Goal: Task Accomplishment & Management: Use online tool/utility

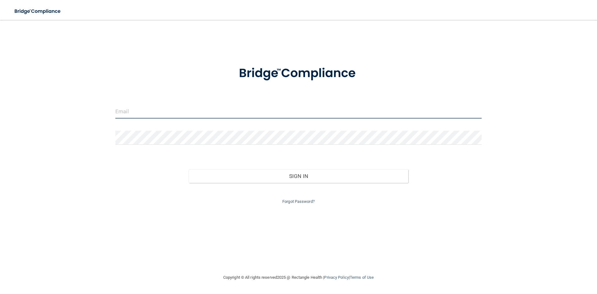
click at [159, 111] on input "email" at bounding box center [298, 111] width 366 height 14
type input "[EMAIL_ADDRESS][DOMAIN_NAME]"
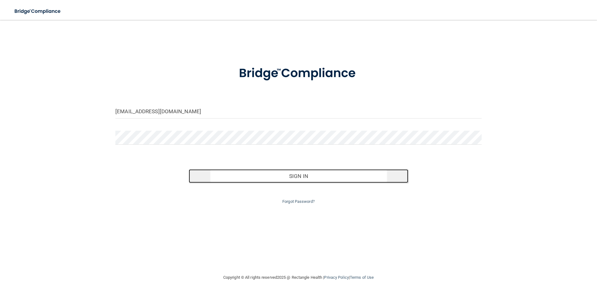
click at [299, 180] on button "Sign In" at bounding box center [299, 176] width 220 height 14
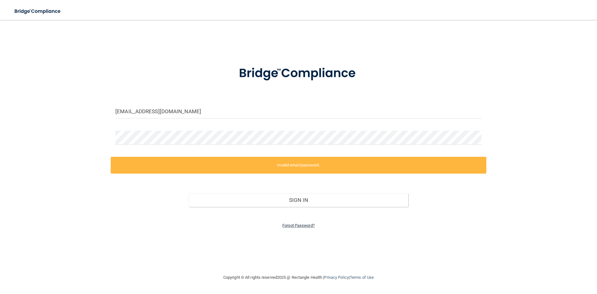
click at [293, 226] on link "Forgot Password?" at bounding box center [298, 225] width 32 height 5
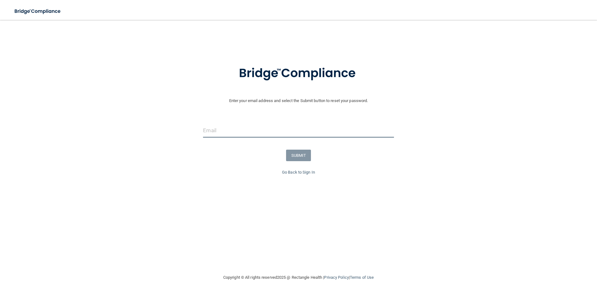
click at [236, 127] on input "email" at bounding box center [298, 130] width 191 height 14
type input "[EMAIL_ADDRESS][DOMAIN_NAME]"
click at [308, 159] on button "SUBMIT" at bounding box center [298, 156] width 25 height 12
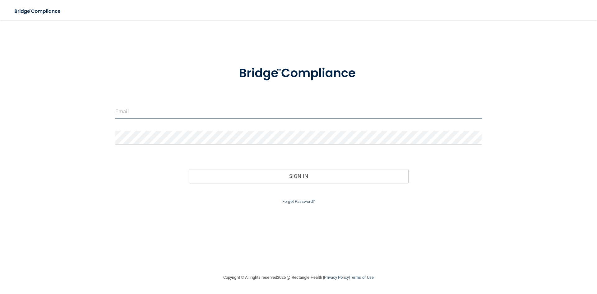
click at [179, 112] on input "email" at bounding box center [298, 111] width 366 height 14
click at [298, 202] on link "Forgot Password?" at bounding box center [298, 201] width 32 height 5
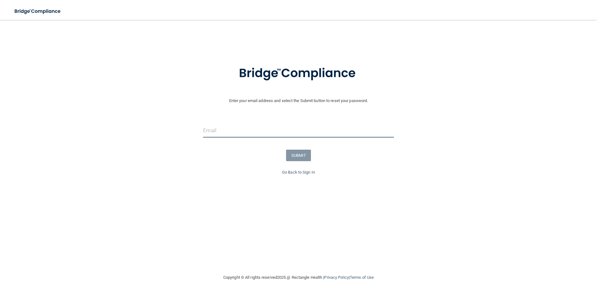
click at [258, 133] on input "email" at bounding box center [298, 130] width 191 height 14
type input "[EMAIL_ADDRESS][DOMAIN_NAME]"
click at [297, 155] on button "SUBMIT" at bounding box center [298, 156] width 25 height 12
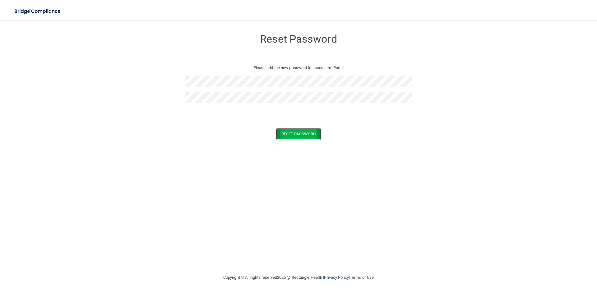
click at [289, 134] on button "Reset Password" at bounding box center [298, 134] width 45 height 12
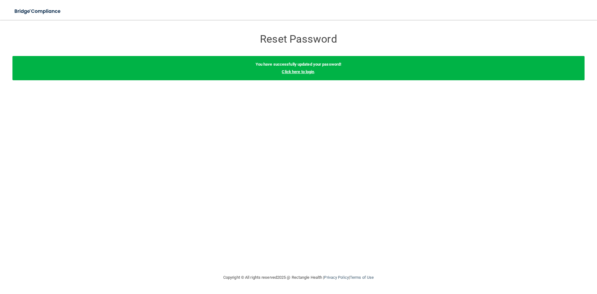
click at [300, 71] on link "Click here to login" at bounding box center [298, 71] width 32 height 5
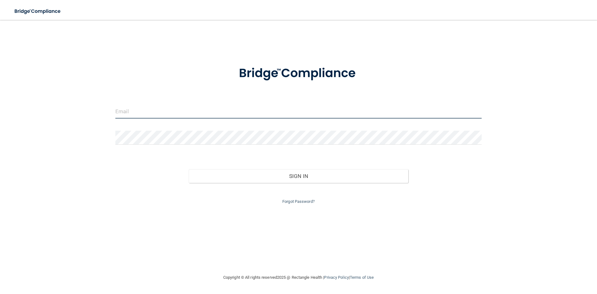
click at [154, 108] on input "email" at bounding box center [298, 111] width 366 height 14
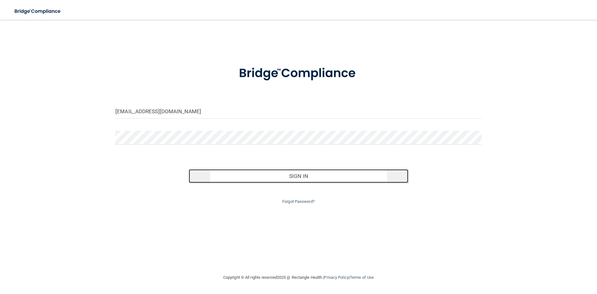
click at [301, 179] on button "Sign In" at bounding box center [299, 176] width 220 height 14
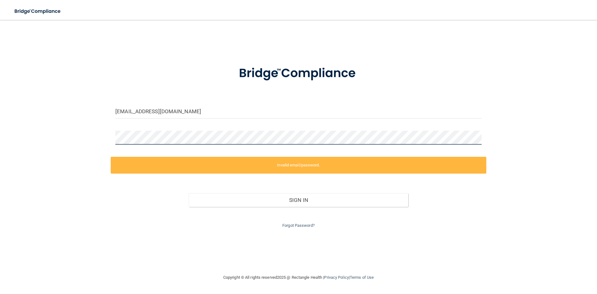
click at [82, 136] on div "jasonjburnham@gmail.com Invalid email/password. You don't have permission to ac…" at bounding box center [298, 146] width 572 height 241
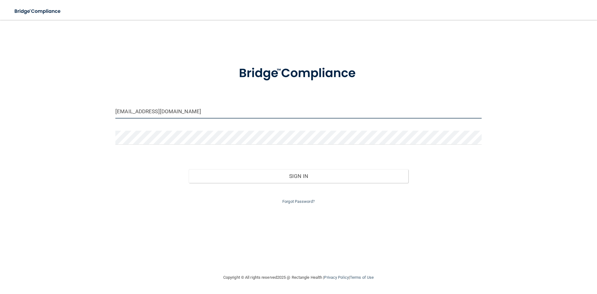
drag, startPoint x: 191, startPoint y: 109, endPoint x: 56, endPoint y: 104, distance: 135.6
click at [64, 107] on div "jasonjburnham@gmail.com Invalid email/password. You don't have permission to ac…" at bounding box center [298, 146] width 572 height 241
type input "homeveterinarycare@gmail.com"
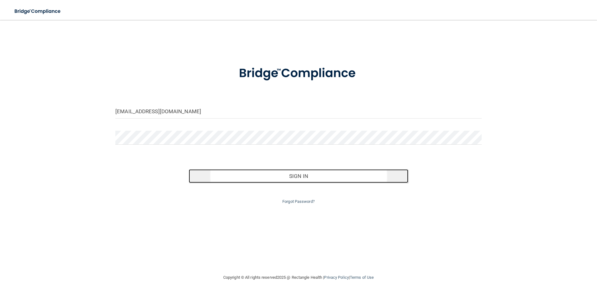
click at [323, 173] on button "Sign In" at bounding box center [299, 176] width 220 height 14
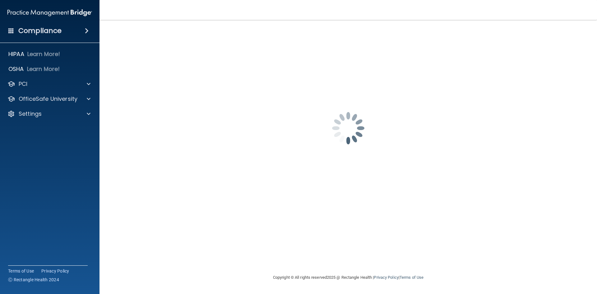
click at [89, 30] on span at bounding box center [87, 30] width 4 height 7
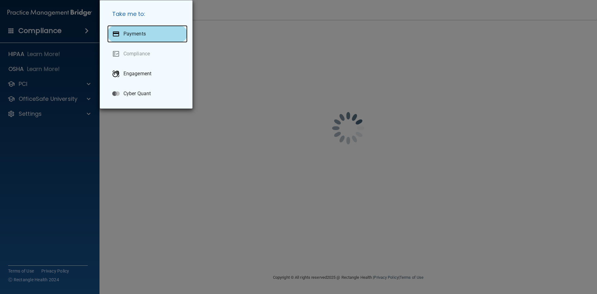
click at [139, 36] on p "Payments" at bounding box center [134, 34] width 22 height 6
click at [45, 190] on div "Take me to: Payments Compliance Engagement Cyber Quant" at bounding box center [298, 147] width 597 height 294
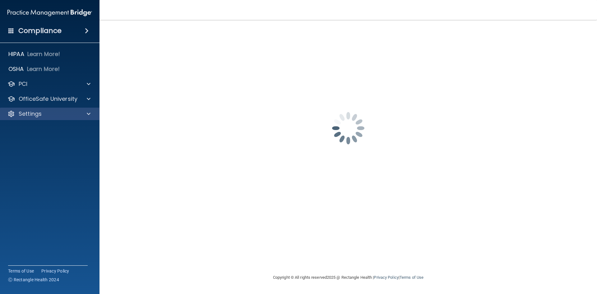
click at [35, 117] on div "Settings" at bounding box center [50, 114] width 100 height 12
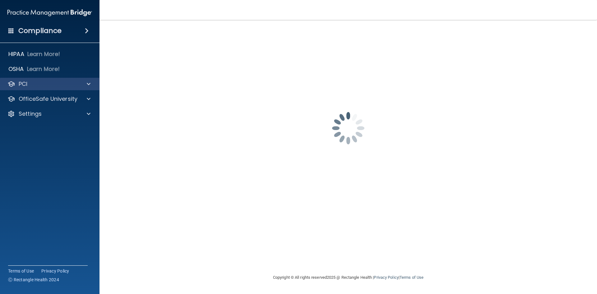
click at [27, 88] on div "PCI" at bounding box center [50, 84] width 100 height 12
click at [88, 84] on span at bounding box center [89, 83] width 4 height 7
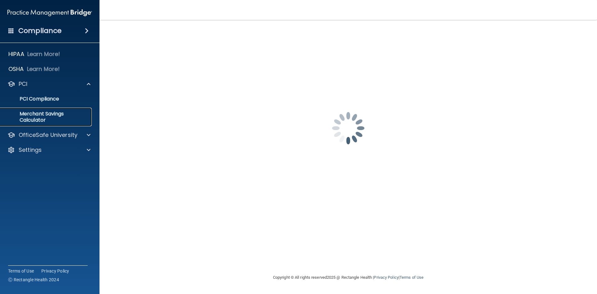
click at [57, 111] on p "Merchant Savings Calculator" at bounding box center [46, 117] width 85 height 12
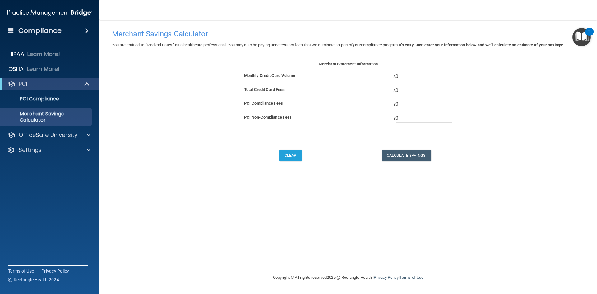
click at [11, 30] on span at bounding box center [11, 31] width 6 height 6
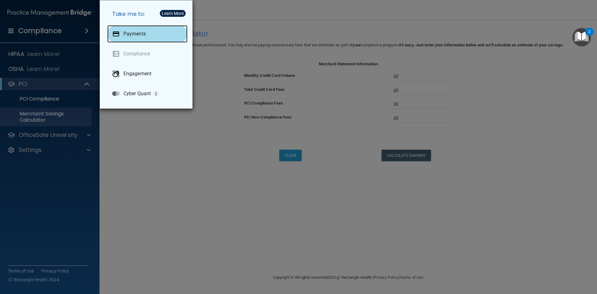
click at [145, 38] on div "Payments" at bounding box center [147, 33] width 80 height 17
